Goal: Use online tool/utility: Utilize a website feature to perform a specific function

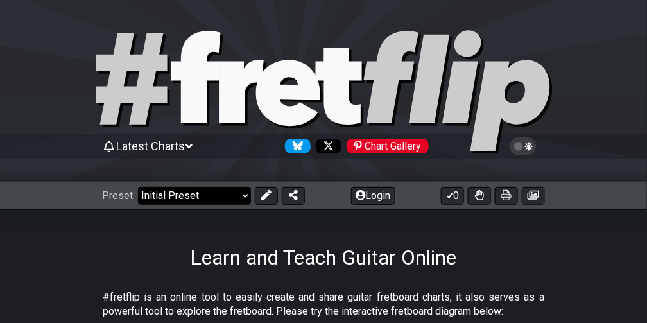
click at [181, 192] on select "Welcome to #fretflip! Initial Preset Custom Preset Minor Pentatonic Major Penta…" at bounding box center [194, 196] width 113 height 18
click at [144, 187] on select "Welcome to #fretflip! Initial Preset Custom Preset Minor Pentatonic Major Penta…" at bounding box center [194, 196] width 113 height 18
select select "/minor-pentatonic"
select select "C"
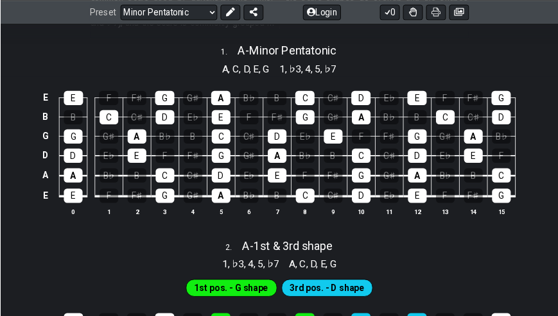
scroll to position [313, 0]
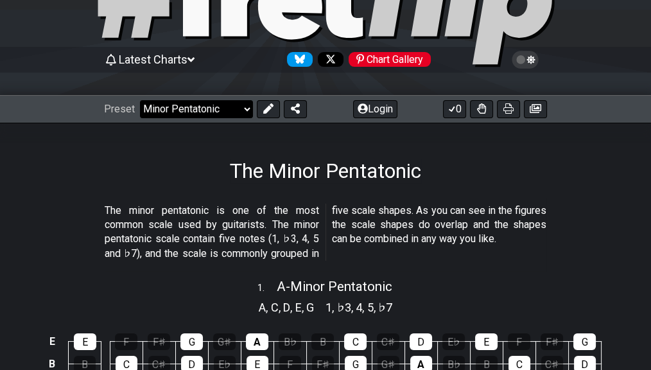
click at [208, 96] on div "Preset Welcome to #fretflip! Initial Preset Custom Preset Minor Pentatonic Majo…" at bounding box center [325, 109] width 651 height 28
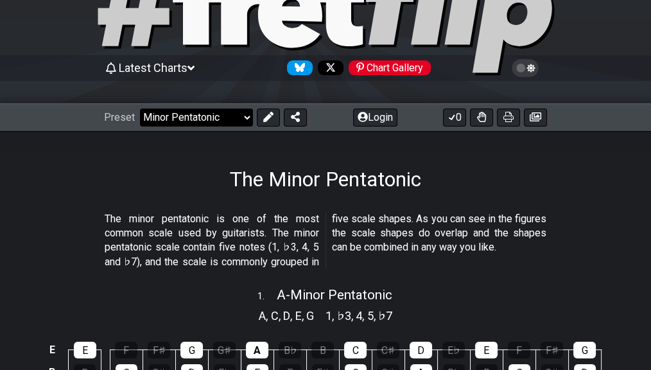
click at [210, 109] on select "Welcome to #fretflip! Initial Preset Custom Preset Minor Pentatonic Major Penta…" at bounding box center [196, 117] width 113 height 18
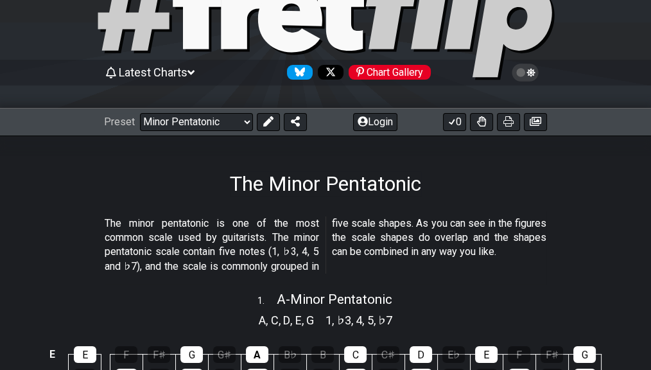
click at [218, 134] on div "Preset Welcome to #fretflip! Initial Preset Custom Preset Minor Pentatonic Majo…" at bounding box center [325, 122] width 651 height 28
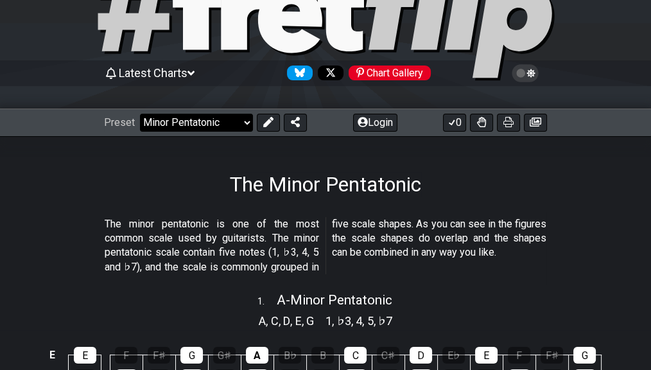
click at [218, 127] on select "Welcome to #fretflip! Initial Preset Custom Preset Minor Pentatonic Major Penta…" at bounding box center [196, 123] width 113 height 18
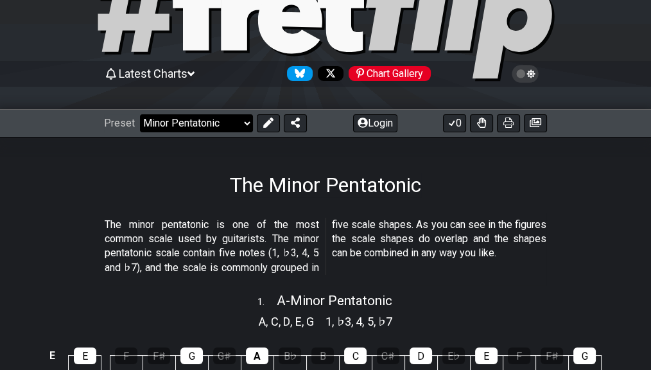
click at [223, 124] on select "Welcome to #fretflip! Initial Preset Custom Preset Minor Pentatonic Major Penta…" at bounding box center [196, 123] width 113 height 18
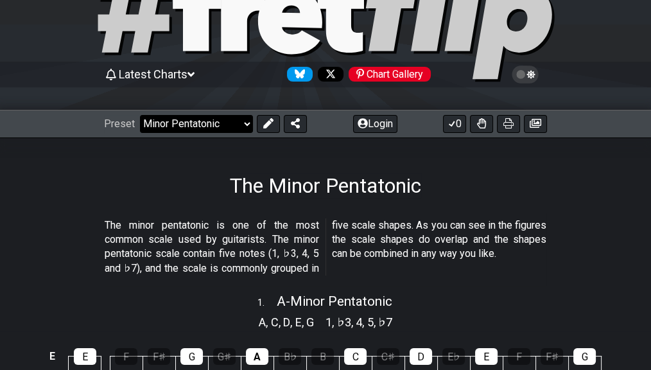
click at [230, 126] on select "Welcome to #fretflip! Initial Preset Custom Preset Minor Pentatonic Major Penta…" at bounding box center [196, 124] width 113 height 18
click at [189, 115] on select "Welcome to #fretflip! Initial Preset Custom Preset Minor Pentatonic Major Penta…" at bounding box center [196, 124] width 113 height 18
click at [146, 115] on select "Welcome to #fretflip! Initial Preset Custom Preset Minor Pentatonic Major Penta…" at bounding box center [196, 124] width 113 height 18
select select "/welcome"
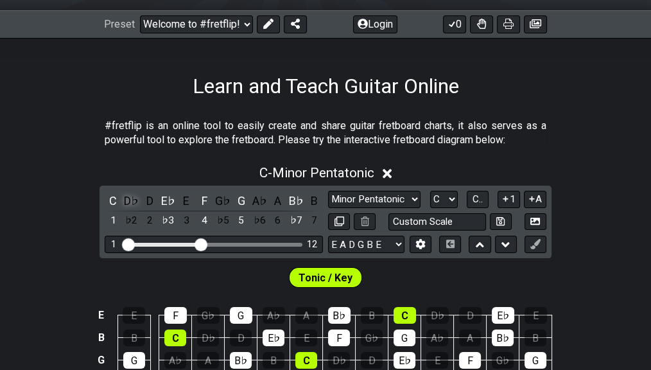
scroll to position [171, 0]
click at [432, 208] on select "A♭ A A♯ B♭ B C C♯ D♭ D D♯ E♭ E F F♯ G♭ G G♯" at bounding box center [444, 199] width 28 height 17
select select "A"
click at [430, 208] on select "A♭ A A♯ B♭ B C C♯ D♭ D D♯ E♭ E F F♯ G♭ G G♯" at bounding box center [444, 199] width 28 height 17
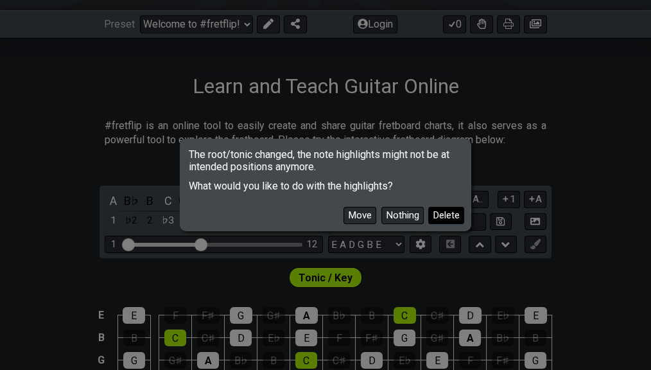
click at [443, 218] on button "Delete" at bounding box center [446, 215] width 36 height 17
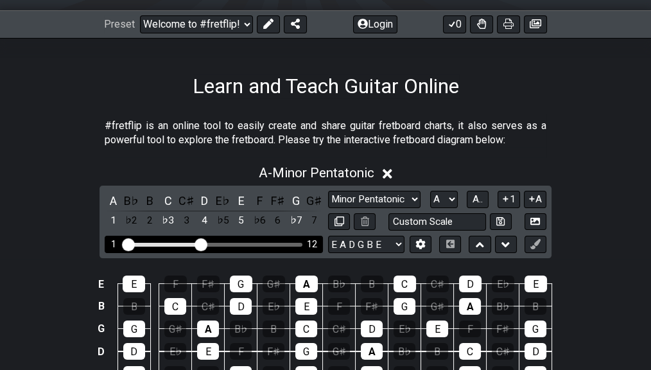
drag, startPoint x: 301, startPoint y: 273, endPoint x: 293, endPoint y: 270, distance: 8.7
click at [298, 246] on div "Visible fret range" at bounding box center [214, 245] width 178 height 4
click at [293, 253] on div "1 12" at bounding box center [214, 243] width 218 height 17
drag, startPoint x: 193, startPoint y: 271, endPoint x: 285, endPoint y: 278, distance: 92.7
click at [285, 253] on div "1 12" at bounding box center [214, 243] width 218 height 17
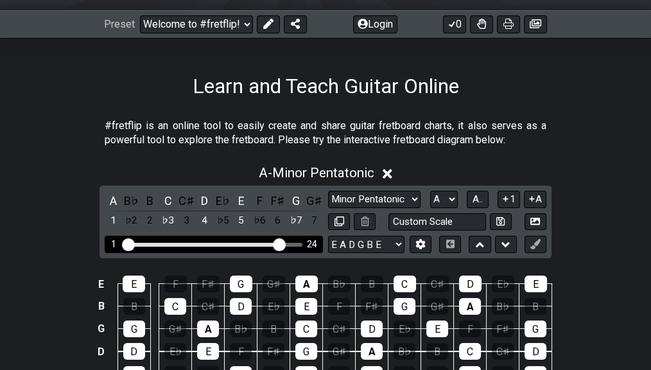
drag, startPoint x: 200, startPoint y: 272, endPoint x: 279, endPoint y: 273, distance: 78.9
click at [279, 243] on input "Visible fret range" at bounding box center [214, 243] width 182 height 0
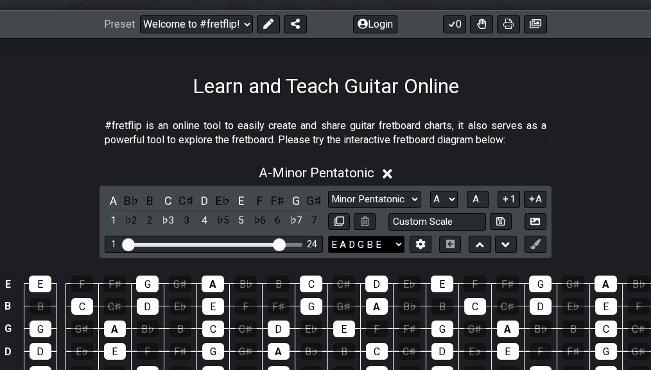
click at [366, 253] on select "E A D G B E E A D G B E E A D G B E B E A D F♯ B A D G C E A D A D G B E E♭ A♭ …" at bounding box center [366, 243] width 76 height 17
select select "A D G C F A D"
click at [328, 253] on select "E A D G B E E A D G B E E A D G B E B E A D F♯ B A D G C E A D A D G B E E♭ A♭ …" at bounding box center [366, 243] width 76 height 17
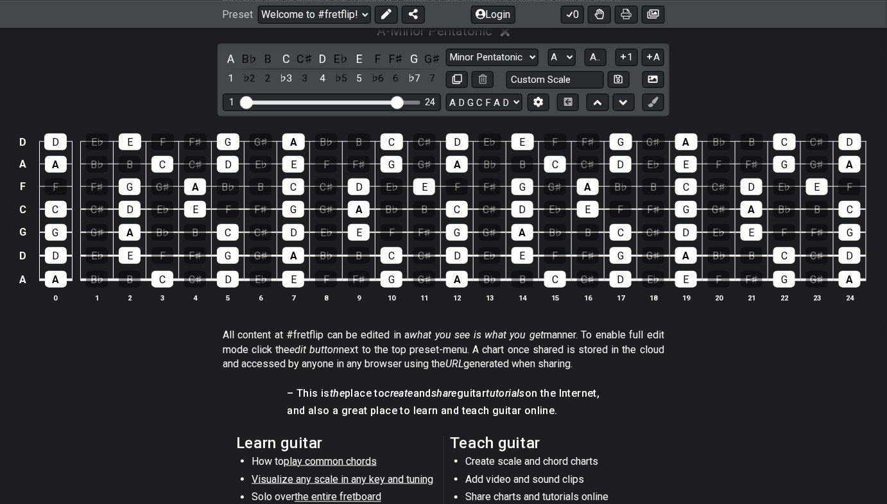
scroll to position [313, 0]
click at [482, 66] on select "Minor Pentatonic Click to edit Minor Pentatonic Major Pentatonic Minor Blues Ma…" at bounding box center [492, 57] width 92 height 17
select select "Major / [PERSON_NAME]"
click at [446, 66] on select "Minor Pentatonic Click to edit Minor Pentatonic Major Pentatonic Minor Blues Ma…" at bounding box center [492, 57] width 92 height 17
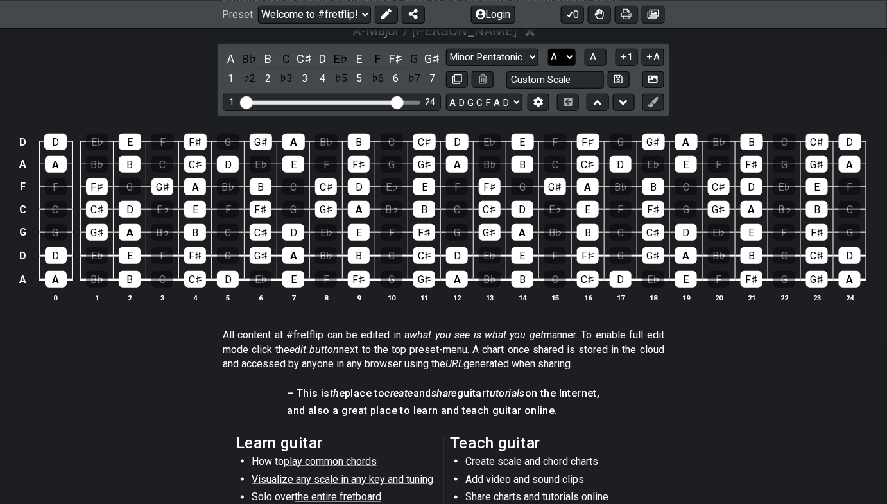
click at [563, 66] on select "A♭ A A♯ B♭ B C C♯ D♭ D D♯ E♭ E F F♯ G♭ G G♯" at bounding box center [562, 57] width 28 height 17
select select "C"
click at [548, 66] on select "A♭ A A♯ B♭ B C C♯ D♭ D D♯ E♭ E F F♯ G♭ G G♯" at bounding box center [562, 57] width 28 height 17
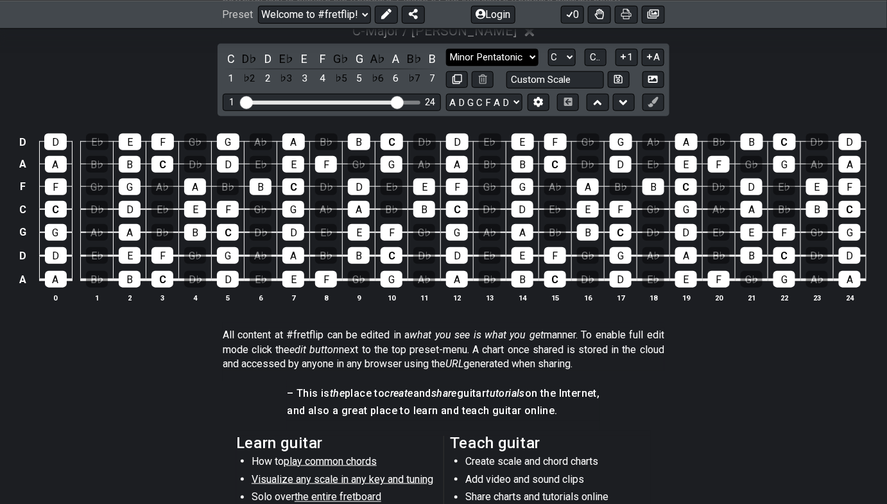
click at [526, 66] on select "Minor Pentatonic Click to edit Minor Pentatonic Major Pentatonic Minor Blues Ma…" at bounding box center [492, 57] width 92 height 17
select select "Minor / Aeolian"
click at [446, 66] on select "Minor Pentatonic Click to edit Minor Pentatonic Major Pentatonic Minor Blues Ma…" at bounding box center [492, 57] width 92 height 17
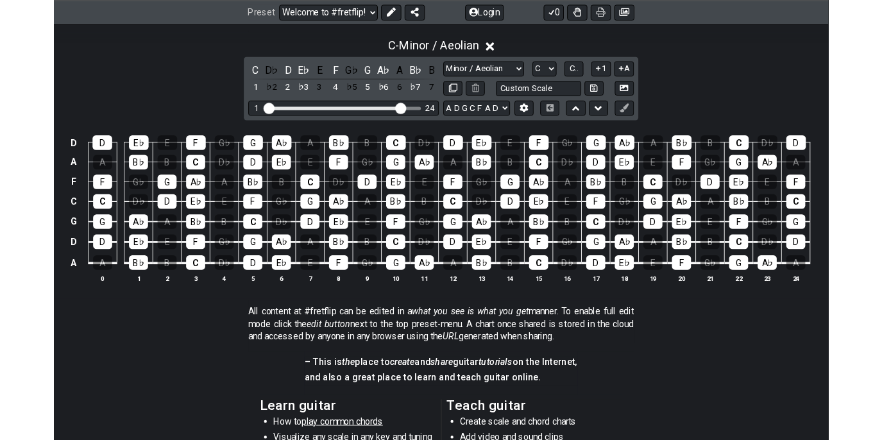
scroll to position [291, 0]
